Goal: Task Accomplishment & Management: Use online tool/utility

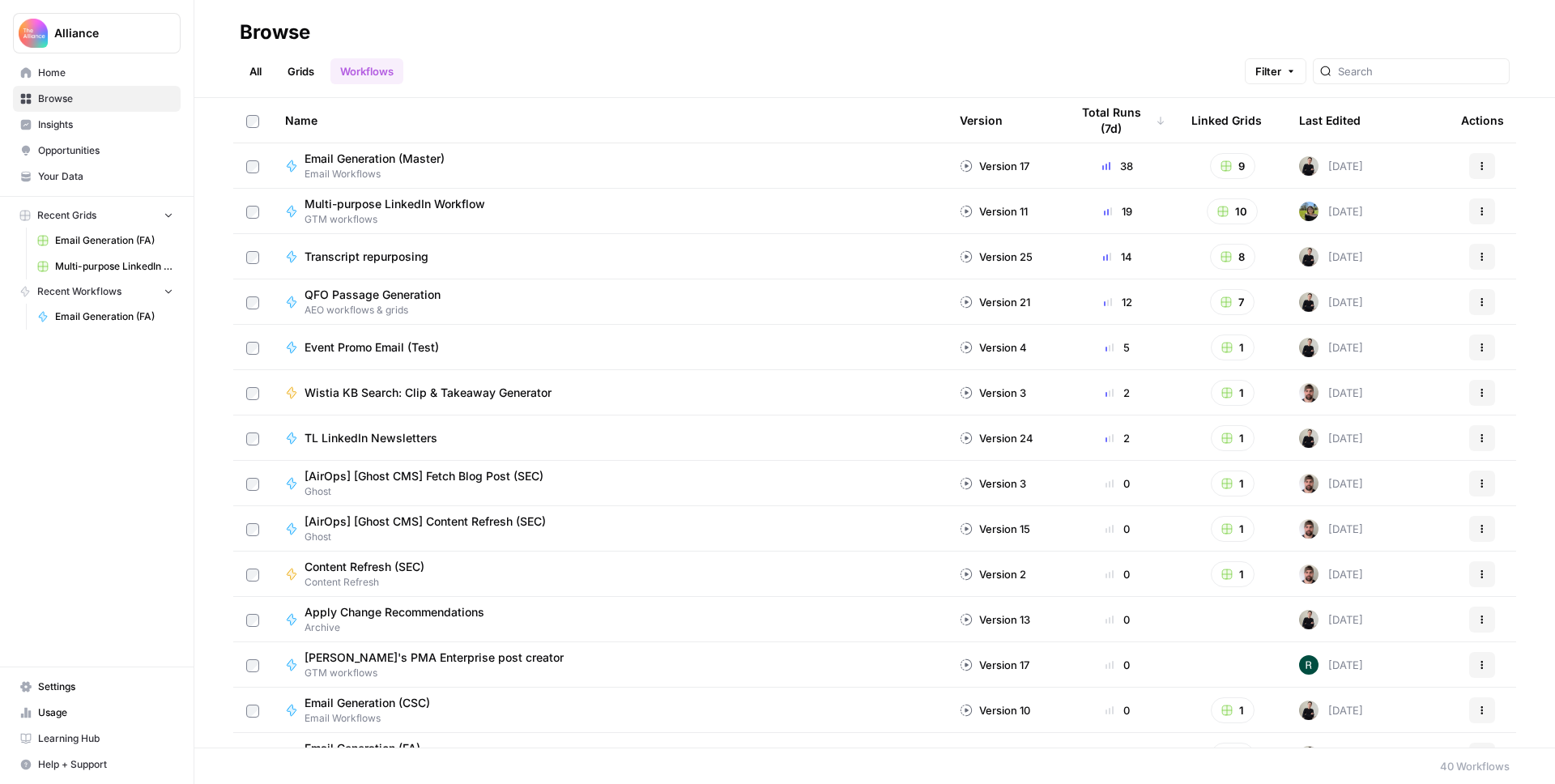
click at [112, 263] on span "Multi-purpose LinkedIn Workflow Grid" at bounding box center [114, 266] width 118 height 15
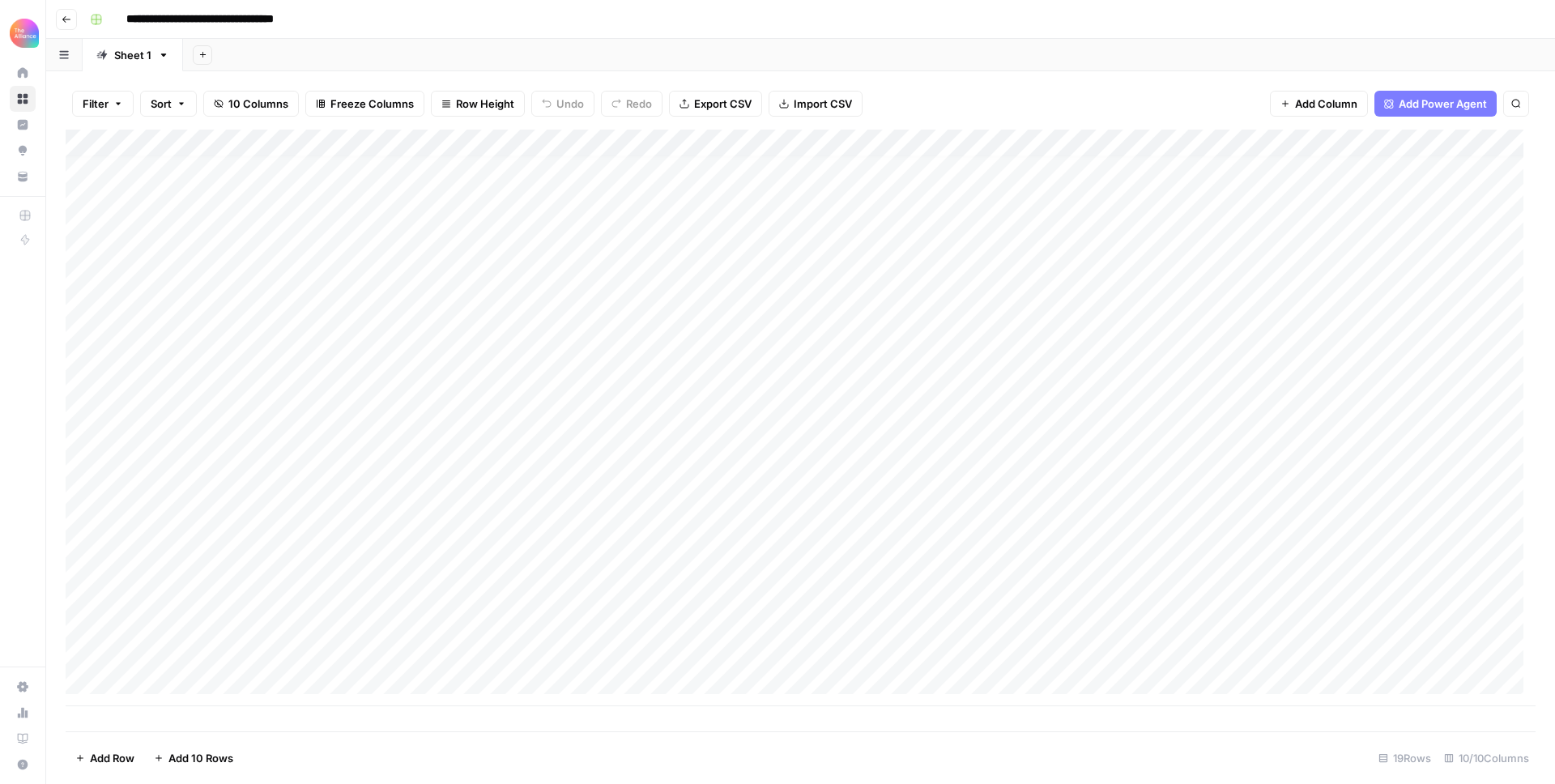
scroll to position [12, 0]
click at [153, 683] on div "Add Column" at bounding box center [800, 418] width 1470 height 577
click at [187, 750] on button "Third-person" at bounding box center [187, 747] width 79 height 19
click at [321, 673] on div "Add Column" at bounding box center [800, 430] width 1470 height 601
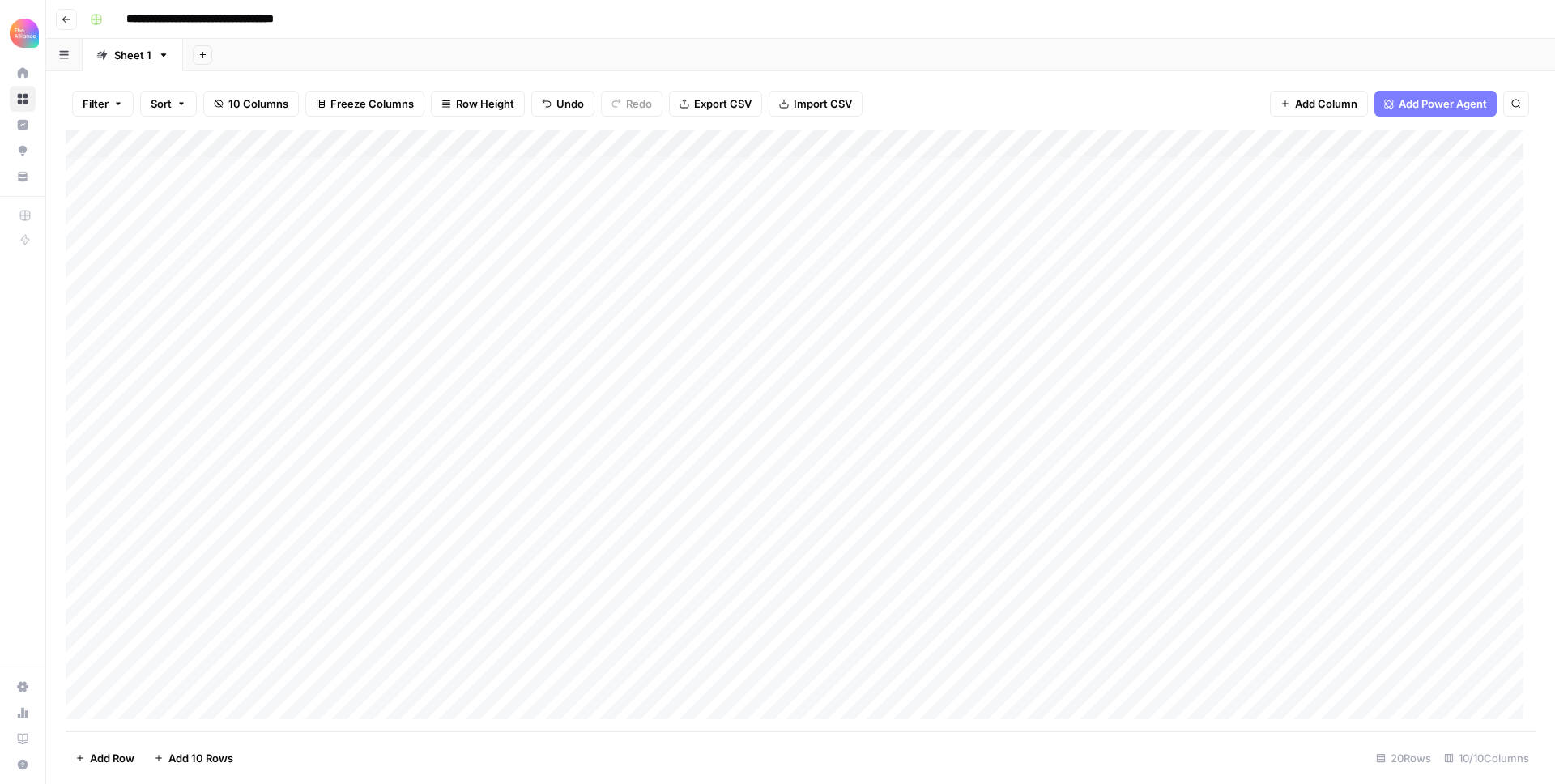
click at [309, 678] on div "Add Column" at bounding box center [800, 430] width 1470 height 601
click at [330, 738] on button "Value" at bounding box center [313, 747] width 41 height 19
click at [437, 685] on div "Add Column" at bounding box center [800, 430] width 1470 height 601
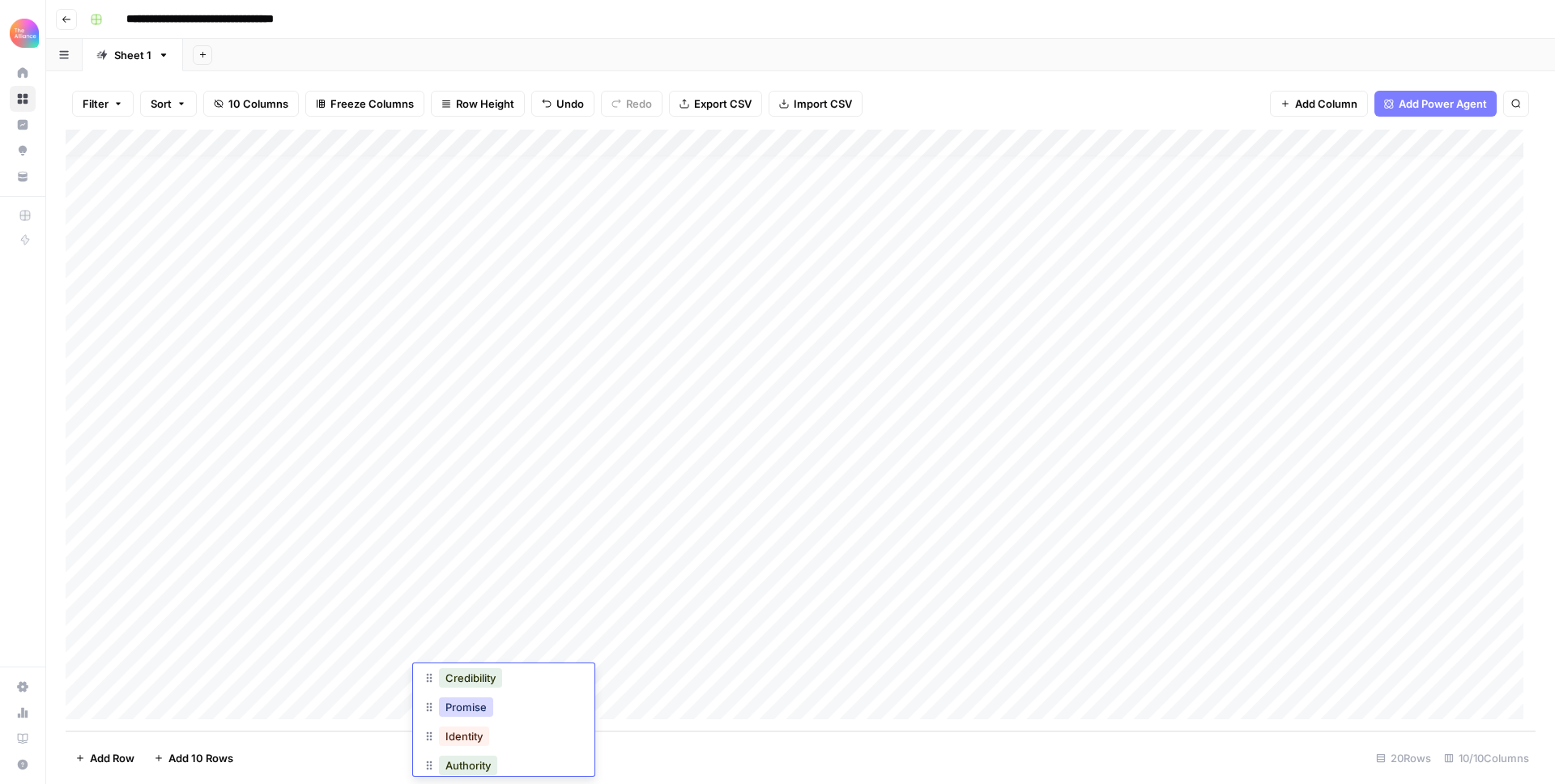
click at [468, 710] on button "Promise" at bounding box center [467, 707] width 55 height 19
click at [616, 676] on div "Add Column" at bounding box center [800, 430] width 1470 height 601
click at [664, 676] on div "Add Column" at bounding box center [800, 430] width 1470 height 601
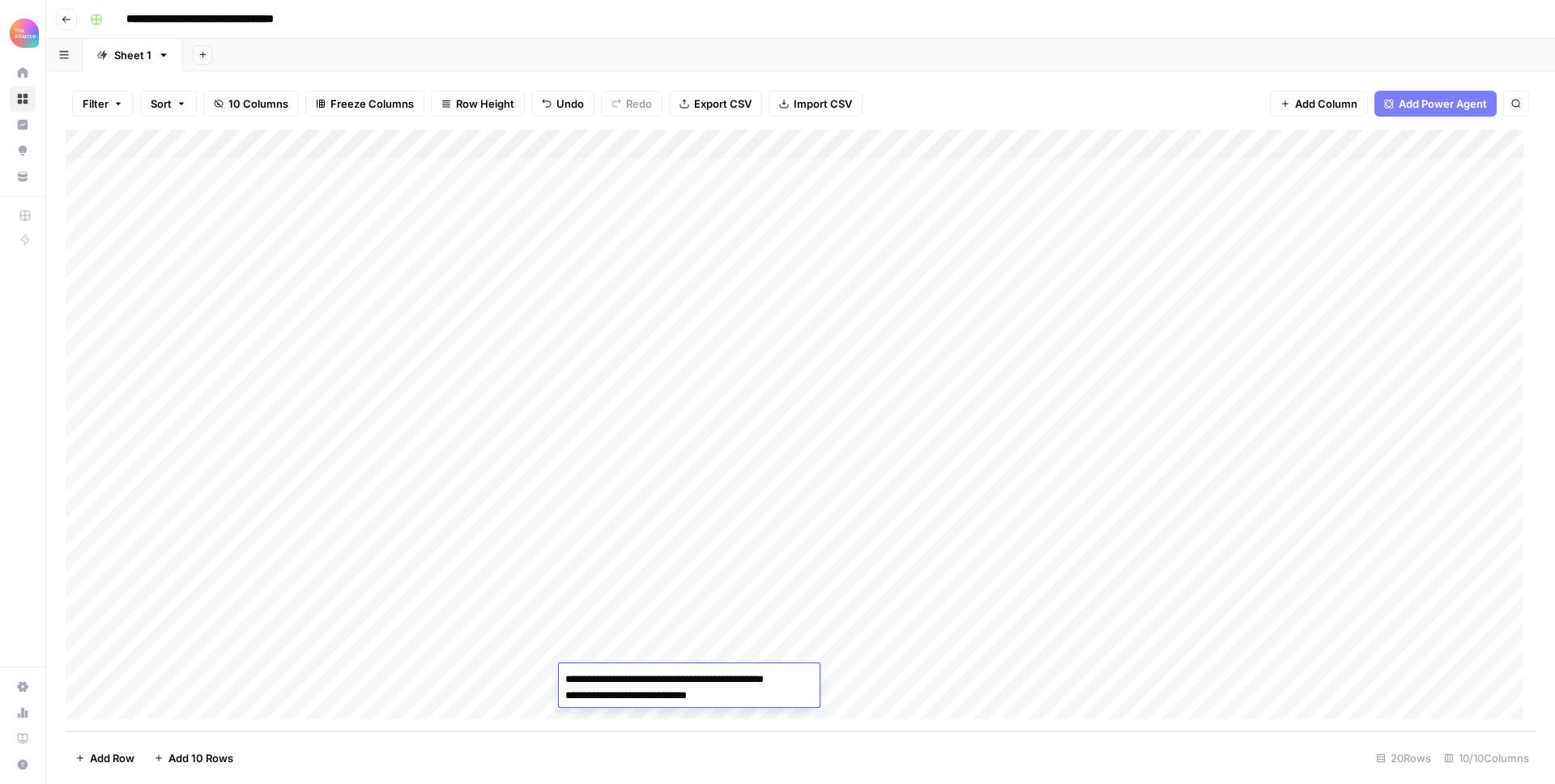
click at [566, 698] on textarea "**********" at bounding box center [689, 688] width 259 height 39
type textarea "**********"
click at [908, 680] on div "Add Column" at bounding box center [800, 430] width 1470 height 601
click at [778, 676] on div "Add Column" at bounding box center [800, 430] width 1470 height 601
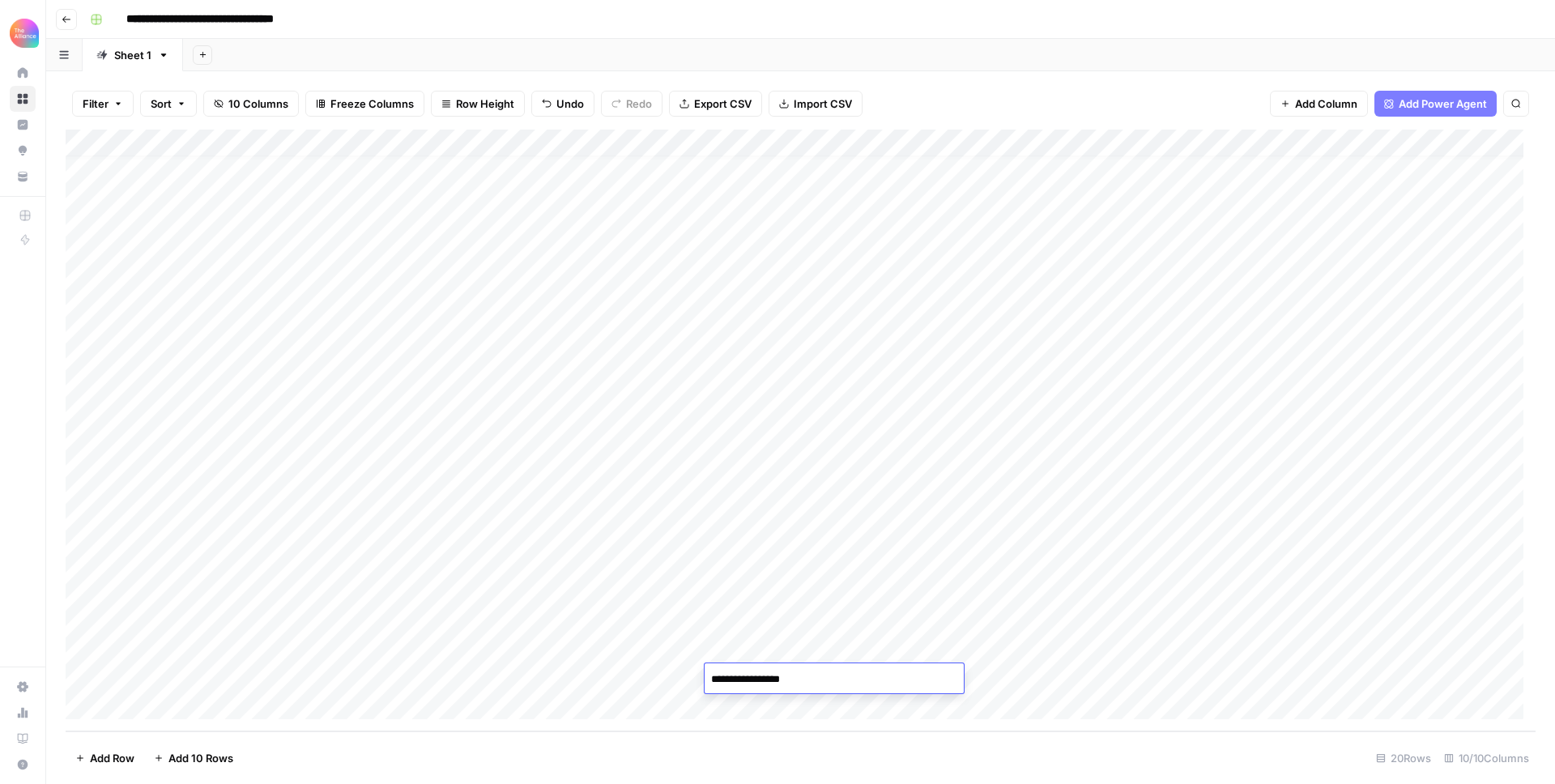
type textarea "**********"
click at [856, 598] on div "Add Column" at bounding box center [800, 430] width 1470 height 601
click at [896, 571] on div "Add Column" at bounding box center [800, 430] width 1470 height 601
click at [897, 540] on div "Add Column" at bounding box center [800, 430] width 1470 height 601
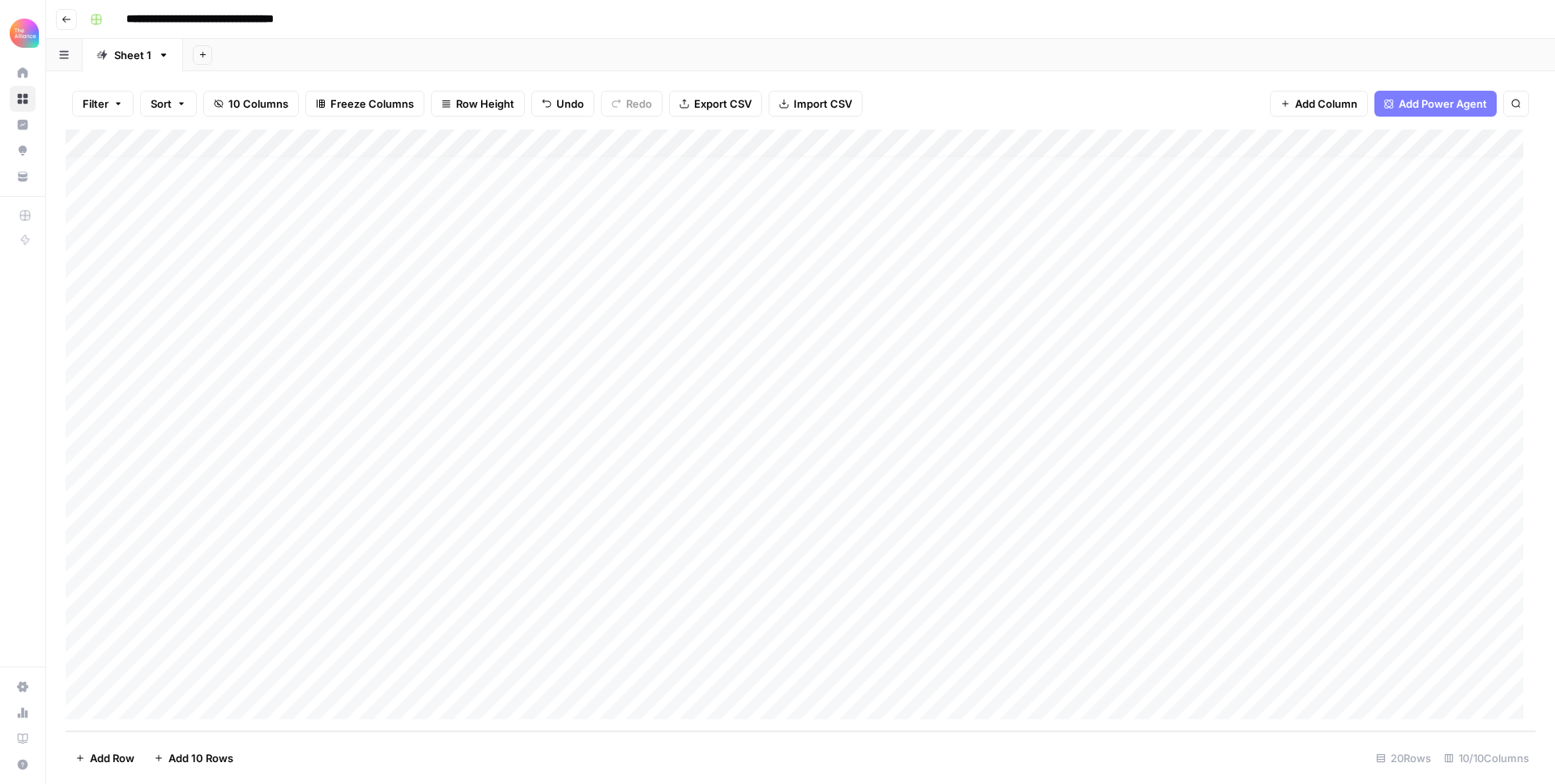
click at [897, 540] on div "Add Column" at bounding box center [800, 430] width 1470 height 601
click at [923, 548] on textarea "**********" at bounding box center [1012, 549] width 324 height 39
click at [905, 672] on div "Add Column" at bounding box center [800, 430] width 1470 height 601
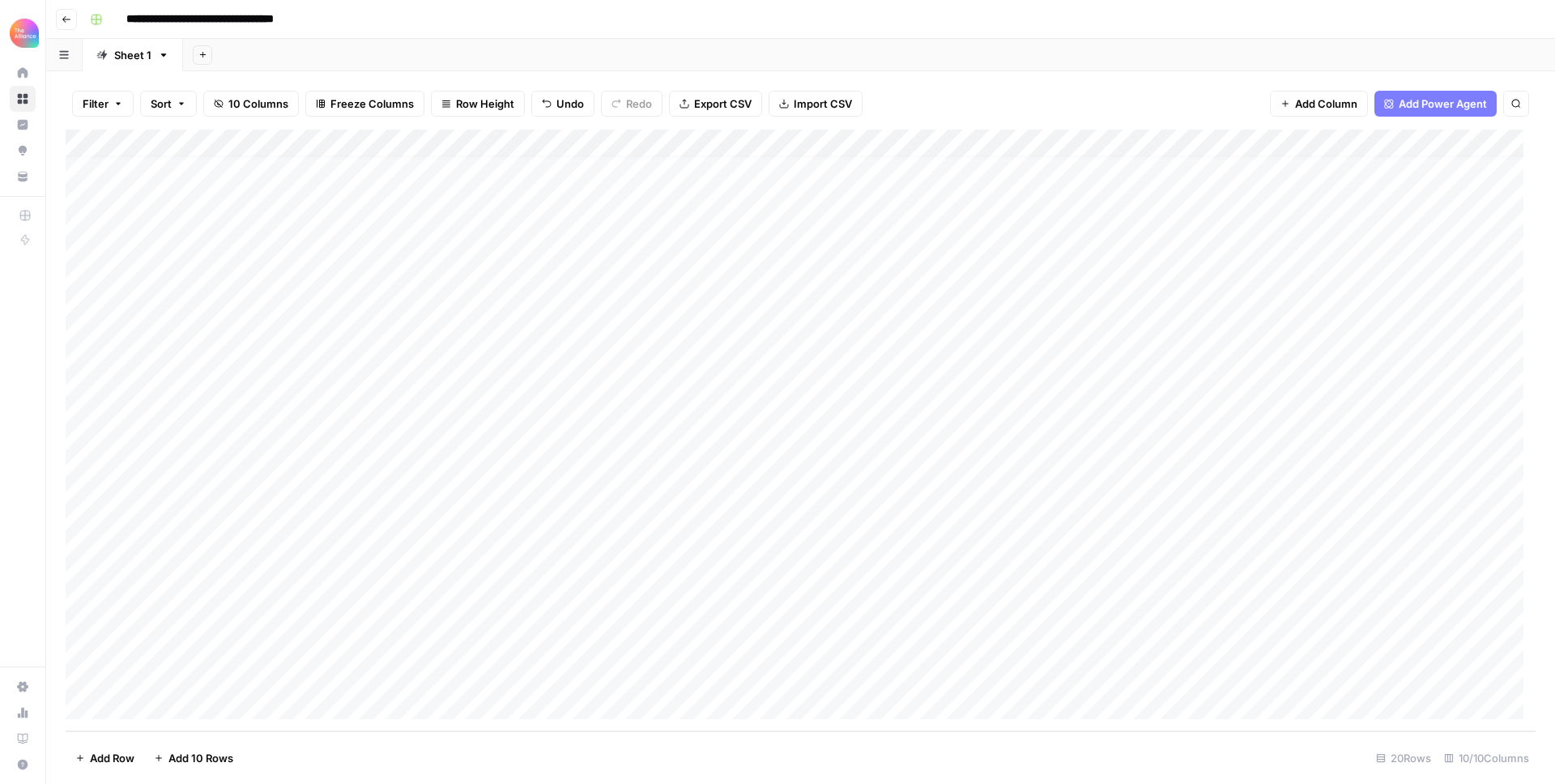
click at [908, 675] on div "Add Column" at bounding box center [800, 430] width 1470 height 601
click at [908, 675] on textarea "**********" at bounding box center [1012, 688] width 324 height 39
click at [916, 695] on textarea "**********" at bounding box center [1012, 688] width 324 height 39
type textarea "**********"
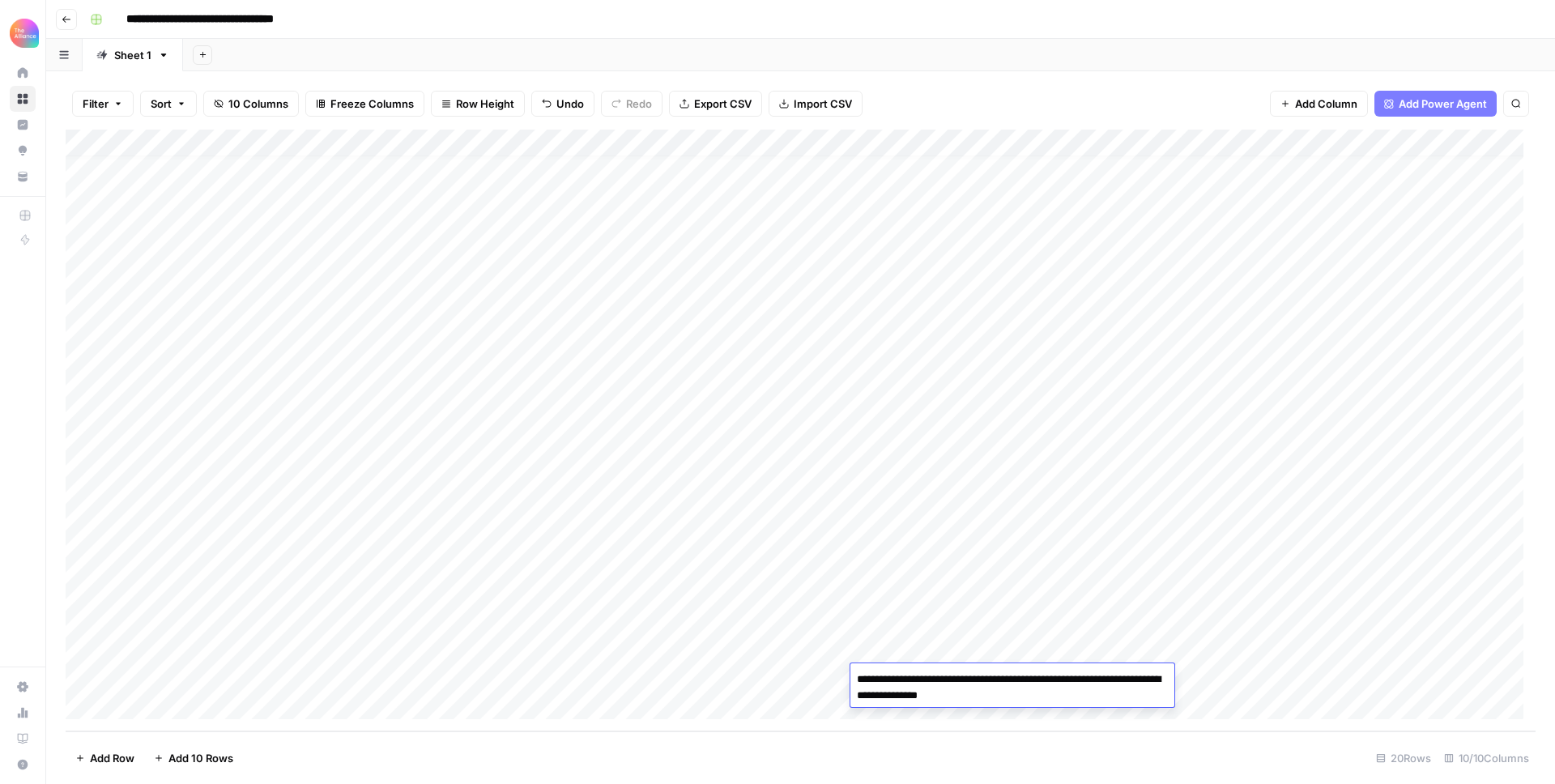
click at [916, 621] on div "Add Column" at bounding box center [800, 430] width 1470 height 601
click at [1049, 674] on div "Add Column" at bounding box center [800, 430] width 1470 height 601
click at [1053, 672] on div "Add Column" at bounding box center [800, 430] width 1470 height 601
click at [1068, 640] on div "Add Column" at bounding box center [800, 430] width 1470 height 601
click at [1254, 146] on div "Add Column" at bounding box center [800, 430] width 1470 height 601
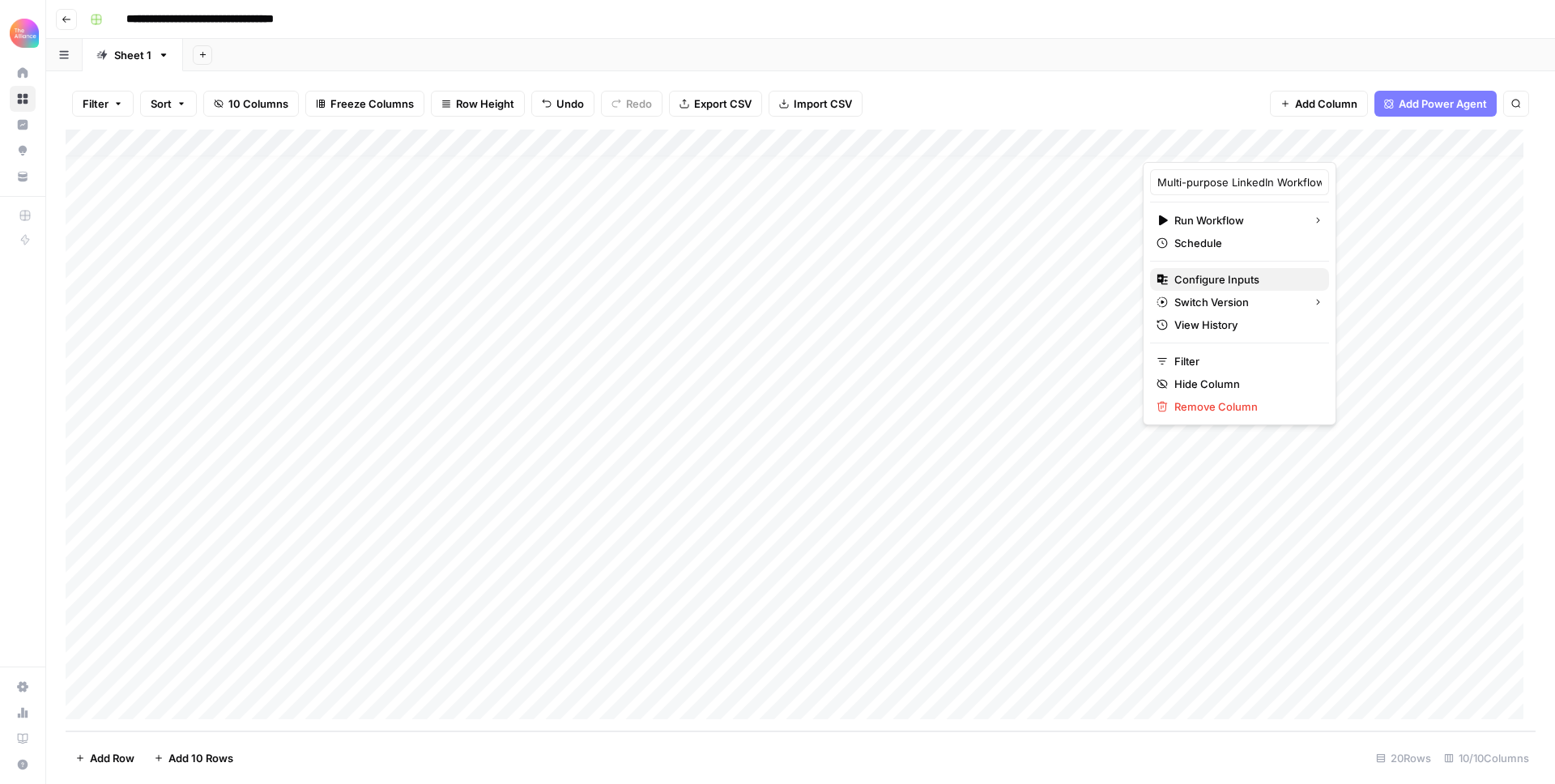
click at [1222, 273] on span "Configure Inputs" at bounding box center [1245, 280] width 142 height 16
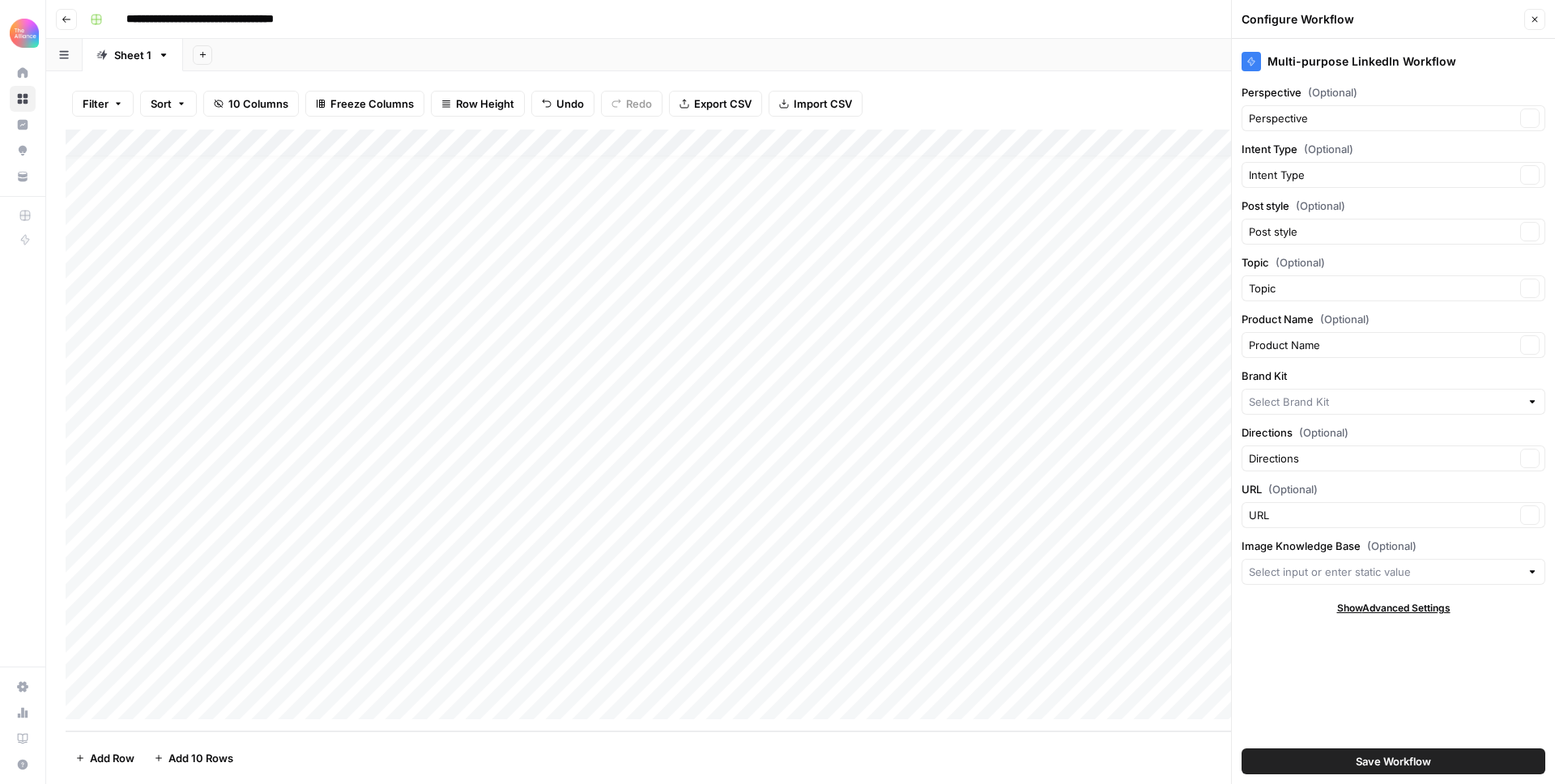
type input "Finance Alliance"
click at [1375, 175] on input "Intent Type (Optional)" at bounding box center [1382, 175] width 266 height 16
type input "Intent Type"
click at [1469, 144] on label "Intent Type (Optional)" at bounding box center [1394, 149] width 303 height 16
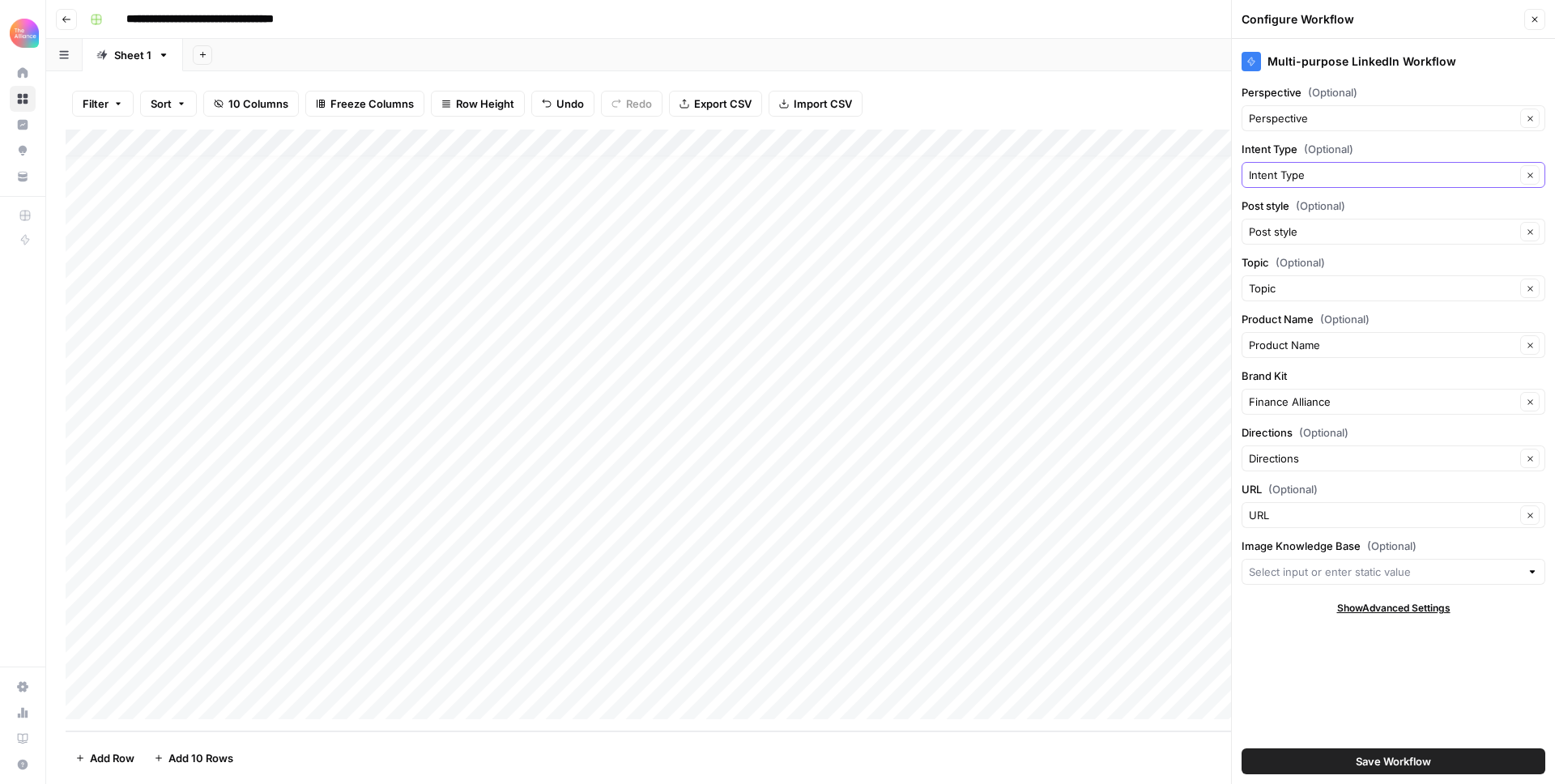
click at [1469, 167] on input "Intent Type" at bounding box center [1382, 175] width 266 height 16
click at [1379, 170] on input "Intent Type (Optional)" at bounding box center [1382, 175] width 266 height 16
type input "Intent Type"
click at [1372, 146] on label "Intent Type (Optional)" at bounding box center [1394, 149] width 303 height 16
click at [1372, 167] on input "Intent Type" at bounding box center [1382, 175] width 266 height 16
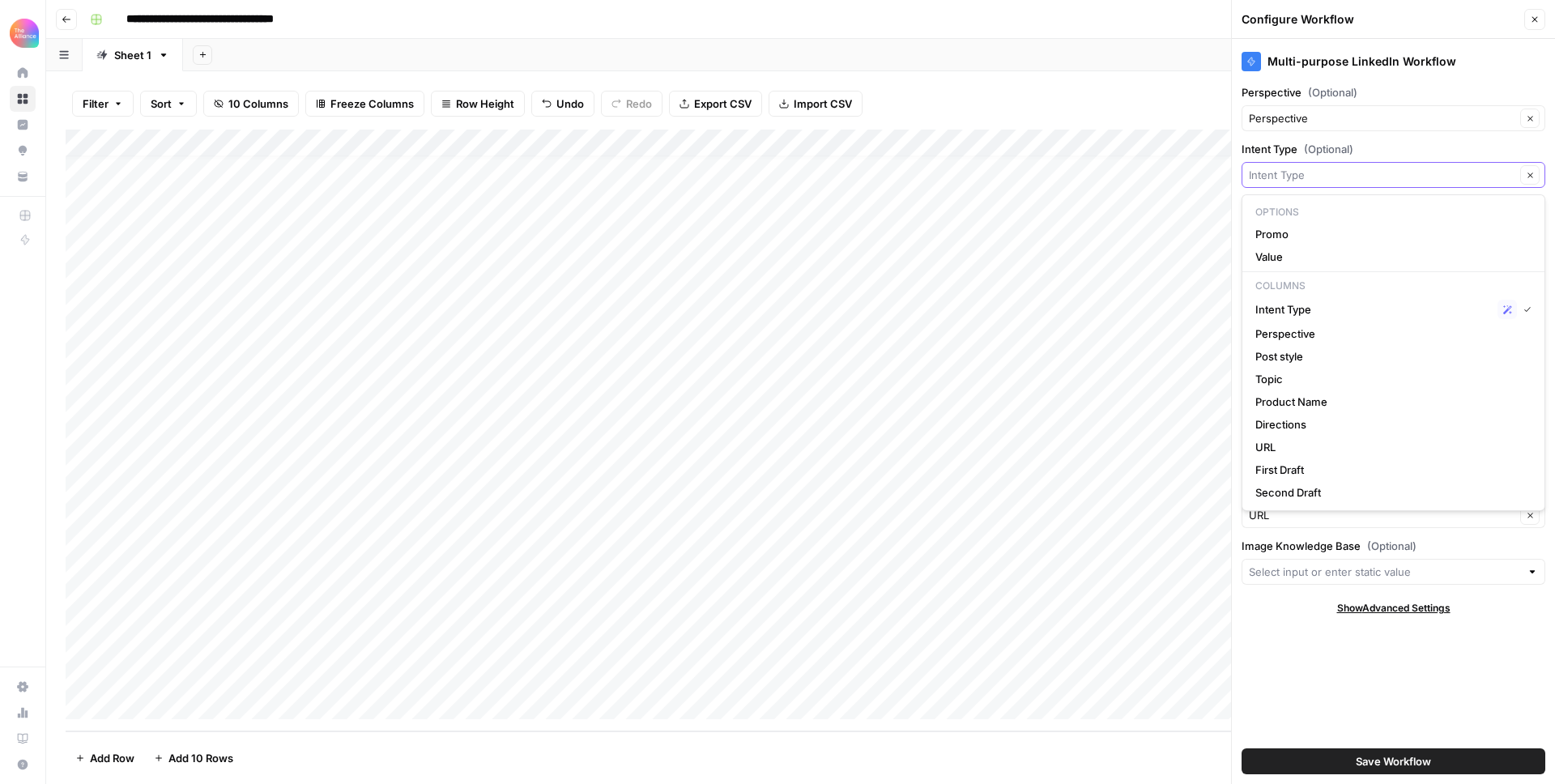
click at [1369, 174] on input "Intent Type (Optional)" at bounding box center [1382, 175] width 266 height 16
click at [1537, 22] on icon "button" at bounding box center [1535, 19] width 10 height 10
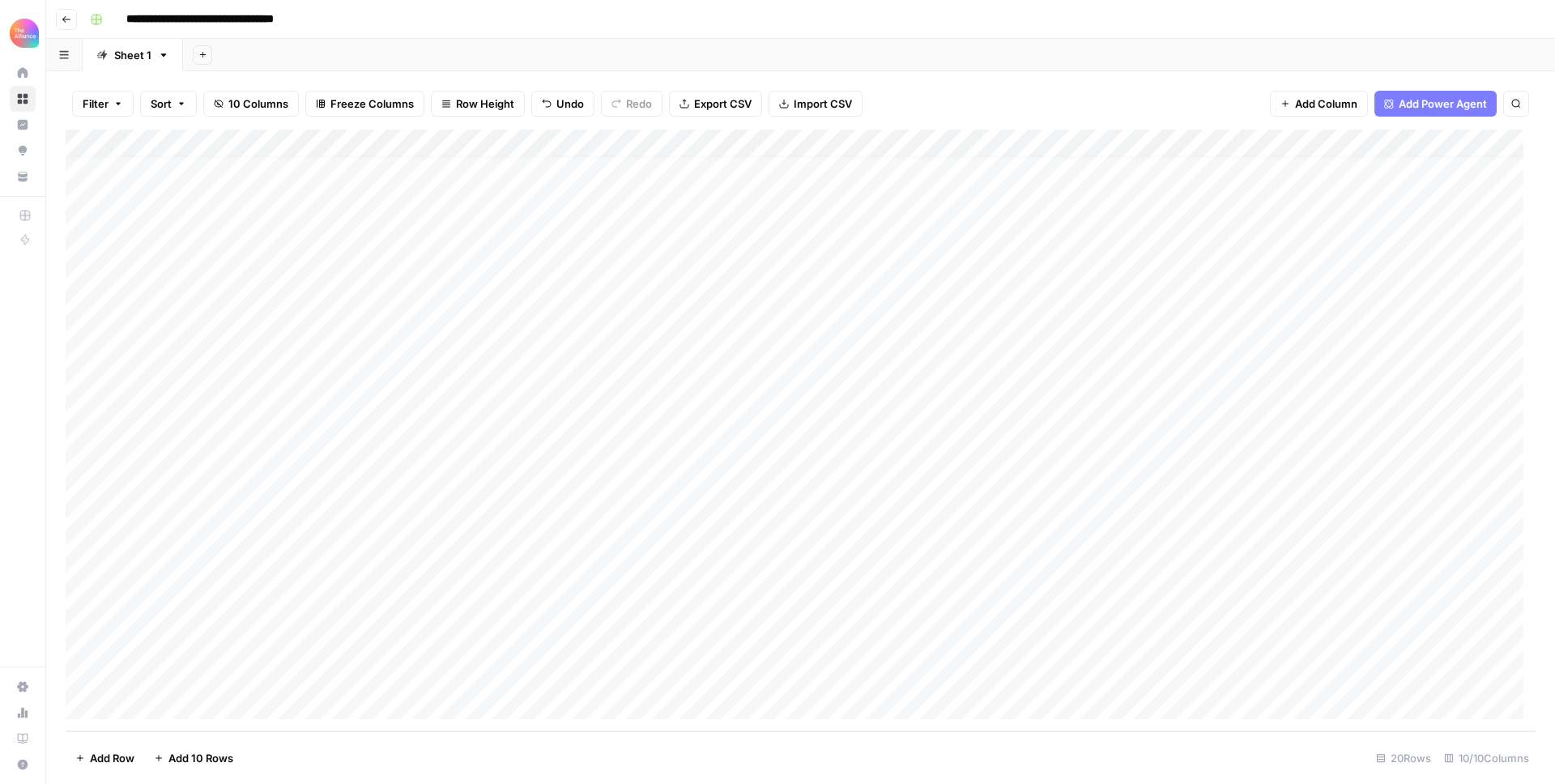
click at [1214, 678] on div "Add Column" at bounding box center [800, 430] width 1470 height 601
click at [1471, 671] on div "Add Column" at bounding box center [800, 430] width 1470 height 601
click at [1487, 678] on div "Add Column" at bounding box center [800, 430] width 1470 height 601
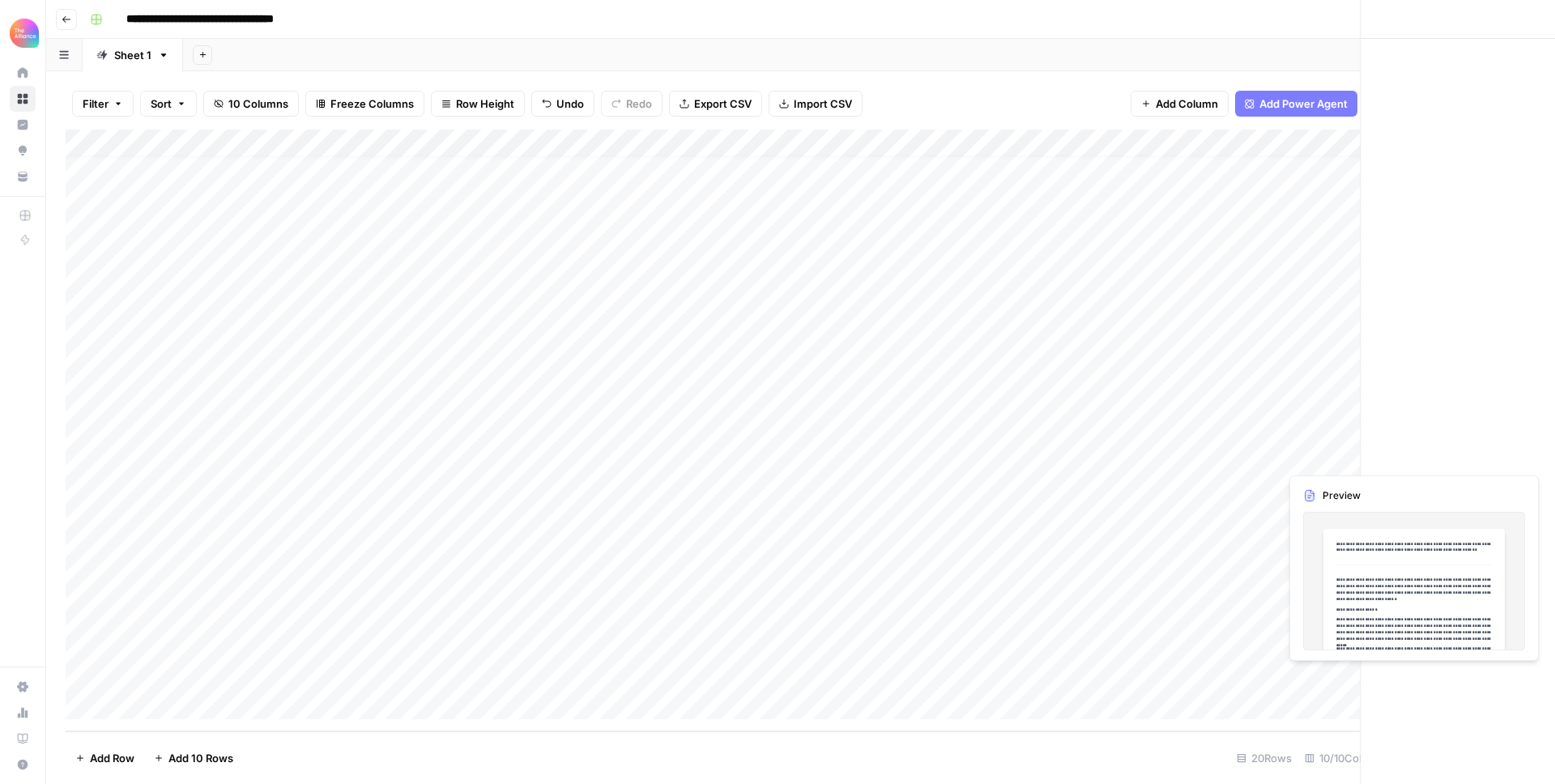
click at [1487, 678] on div at bounding box center [1473, 678] width 148 height 30
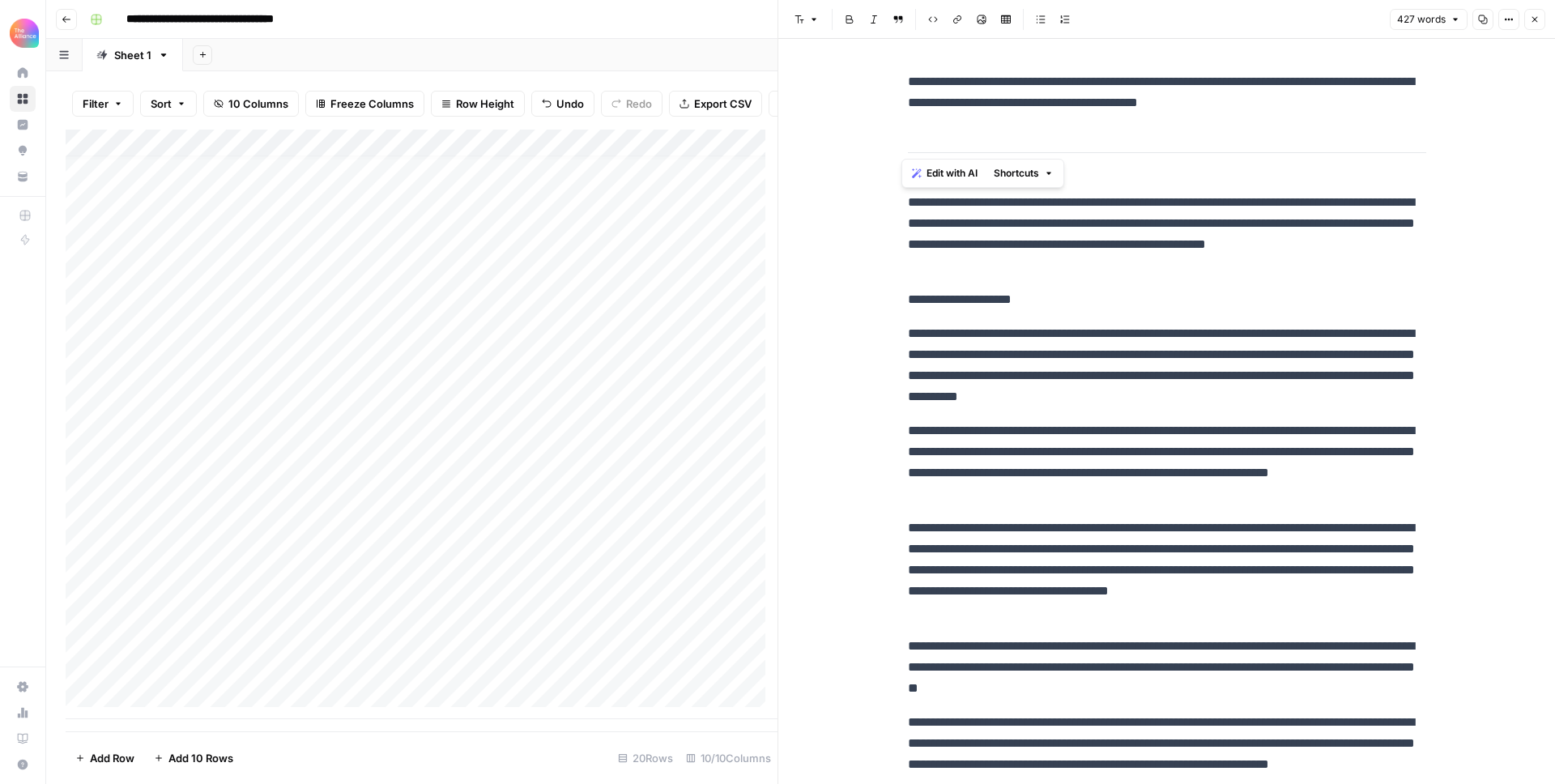
drag, startPoint x: 1272, startPoint y: 715, endPoint x: 863, endPoint y: 209, distance: 650.6
click at [863, 209] on div "**********" at bounding box center [1166, 588] width 777 height 1099
copy div "**********"
click at [1002, 310] on div "**********" at bounding box center [1167, 575] width 538 height 1021
